Goal: Task Accomplishment & Management: Complete application form

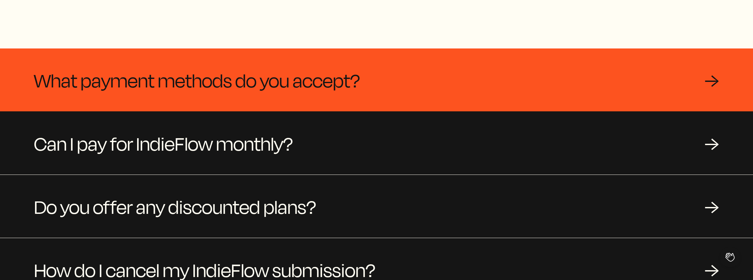
scroll to position [87, 0]
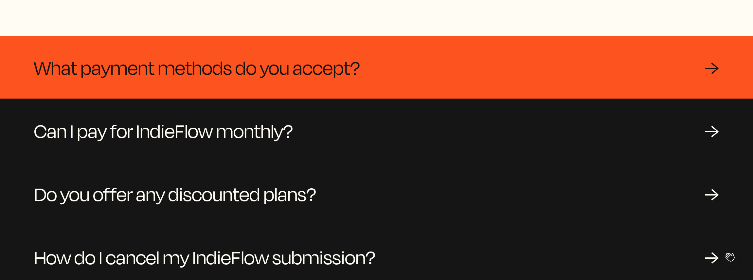
click at [197, 69] on span "What payment methods do you accept?" at bounding box center [197, 66] width 326 height 31
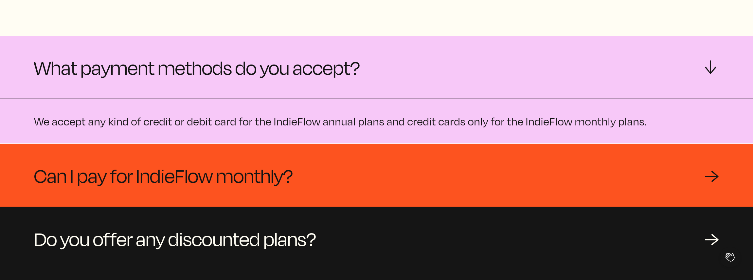
click at [164, 186] on span "Can I pay for IndieFlow monthly?" at bounding box center [163, 174] width 259 height 31
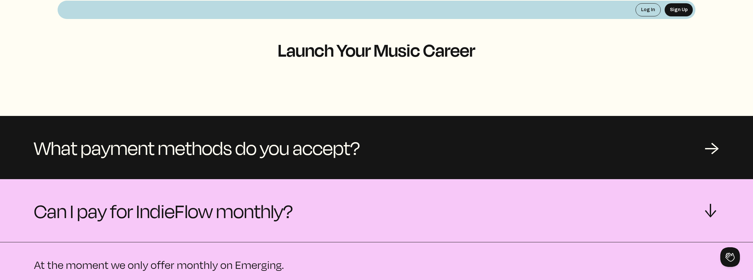
scroll to position [0, 0]
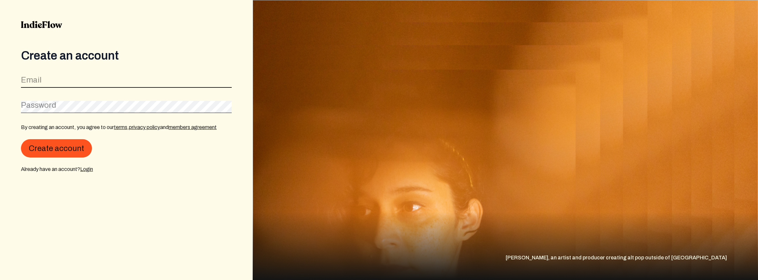
click at [67, 81] on input "email" at bounding box center [126, 81] width 211 height 12
type input "ajmaxie2k11@gmail.com"
click at [39, 104] on label "Password" at bounding box center [31, 101] width 21 height 7
click at [21, 139] on button "Create account" at bounding box center [56, 148] width 71 height 18
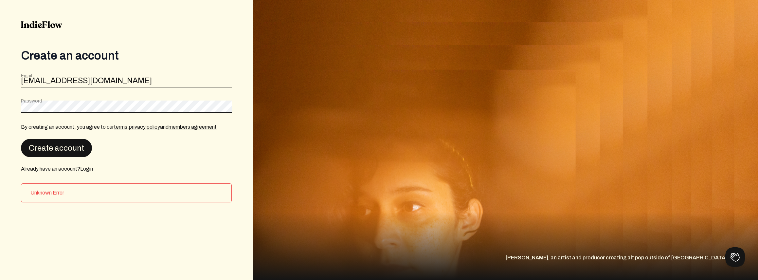
click at [83, 151] on button "Create account" at bounding box center [56, 148] width 71 height 18
click at [0, 106] on html "Create an account Email ajmaxie2k11@gmail.com Password By creating an account, …" at bounding box center [379, 140] width 758 height 280
click at [48, 152] on button "Create account" at bounding box center [56, 148] width 71 height 18
click at [45, 21] on img at bounding box center [41, 24] width 41 height 7
